Goal: Task Accomplishment & Management: Use online tool/utility

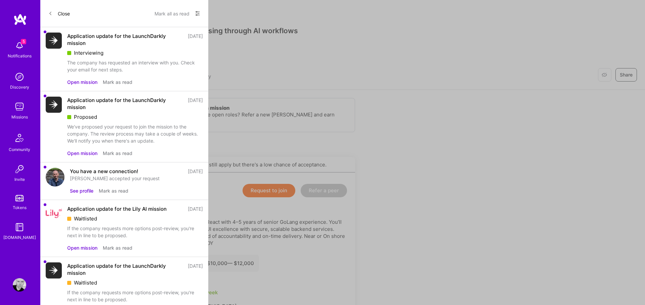
scroll to position [192, 0]
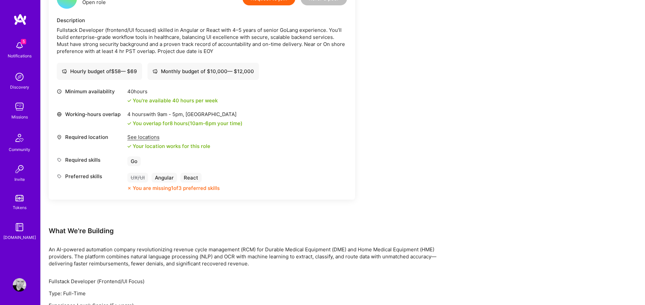
click at [449, 76] on div "5 5 Notifications Discovery Missions Community Invite Tokens [DOMAIN_NAME] Prof…" at bounding box center [322, 187] width 645 height 758
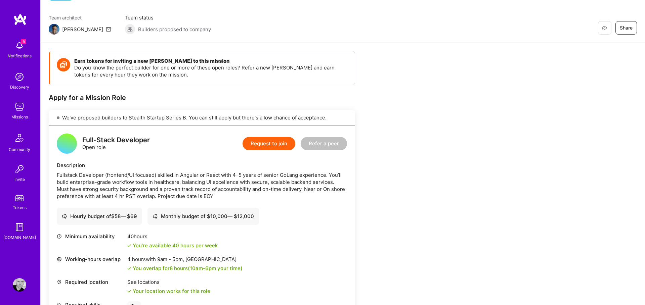
scroll to position [0, 0]
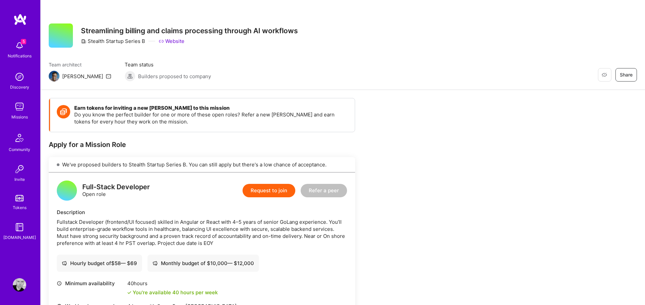
click at [18, 22] on img at bounding box center [19, 19] width 13 height 12
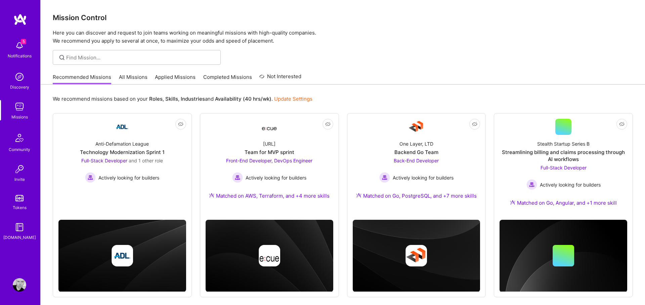
scroll to position [5, 0]
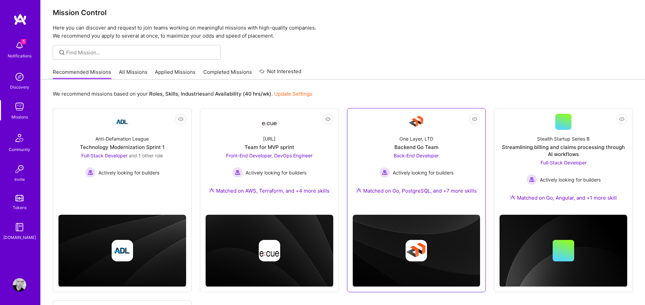
click at [421, 134] on div "One Layer, LTD Backend Go Team Back-End Developer Actively looking for builders…" at bounding box center [417, 166] width 128 height 73
